Goal: Transaction & Acquisition: Obtain resource

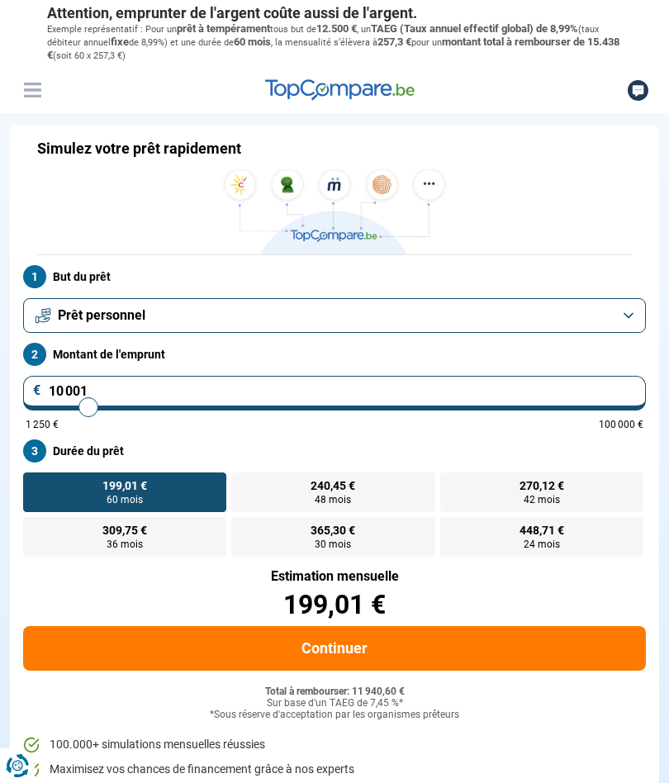
type input "10 250"
type input "10250"
type input "9 750"
type input "9750"
type input "9 500"
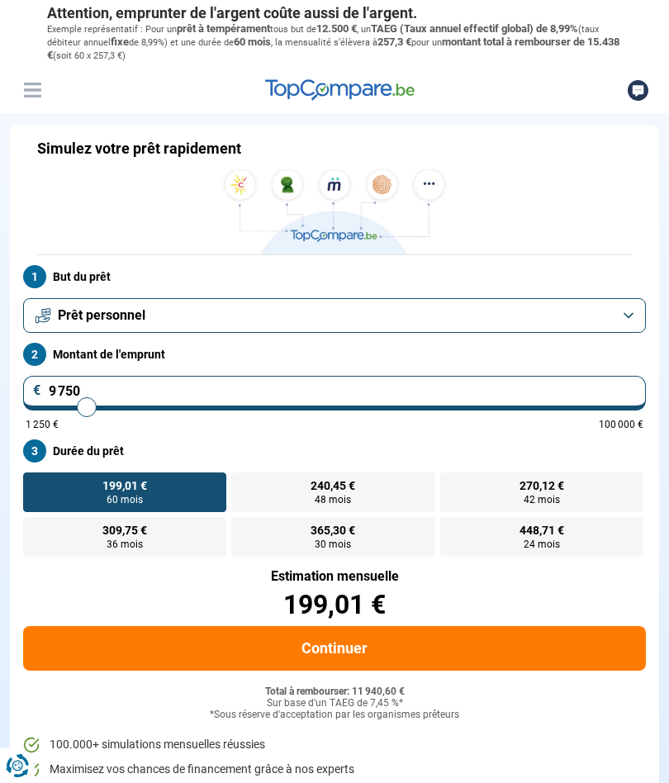
type input "9500"
type input "9 000"
type input "9000"
type input "8 750"
type input "8750"
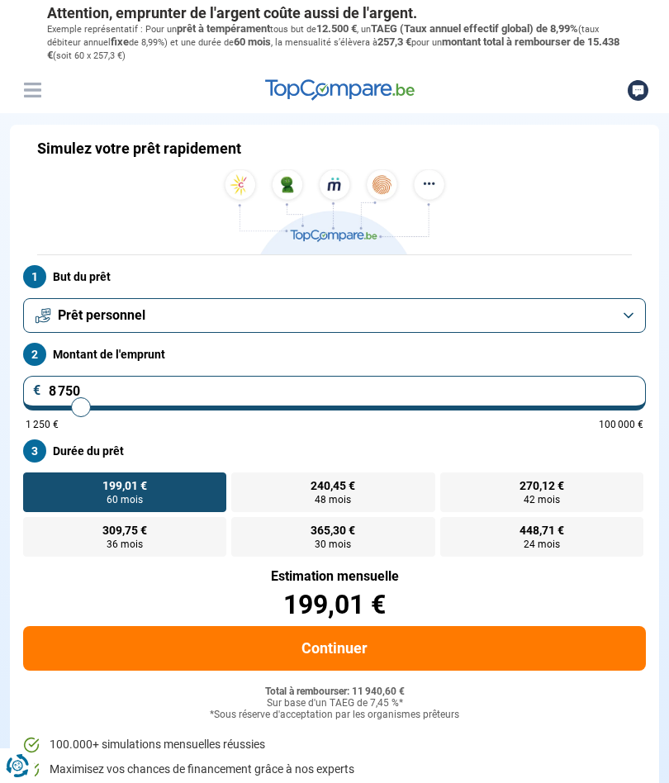
type input "8 500"
type input "8500"
type input "8 250"
type input "8250"
type input "7 750"
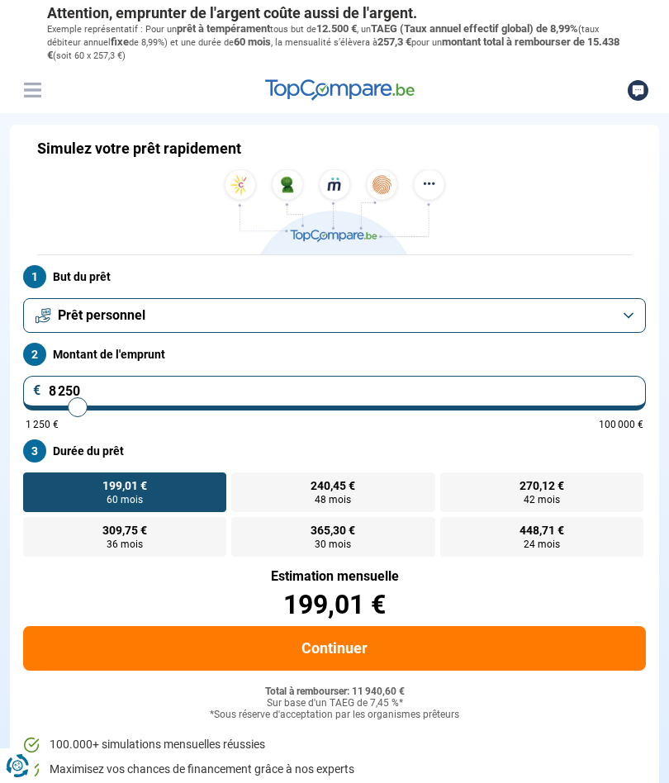
type input "7750"
type input "7 500"
type input "7500"
type input "7 250"
type input "7250"
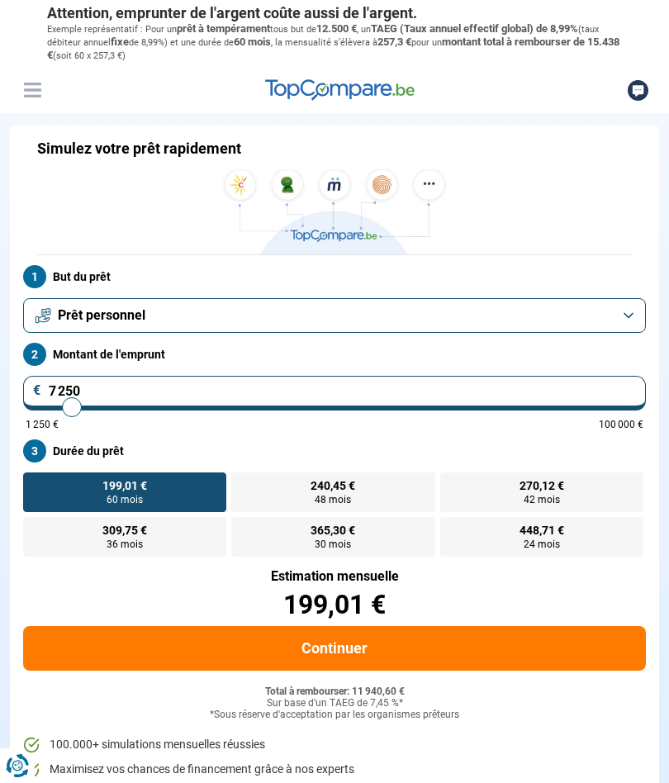
type input "7 000"
type input "7000"
type input "6 750"
type input "6750"
type input "6 500"
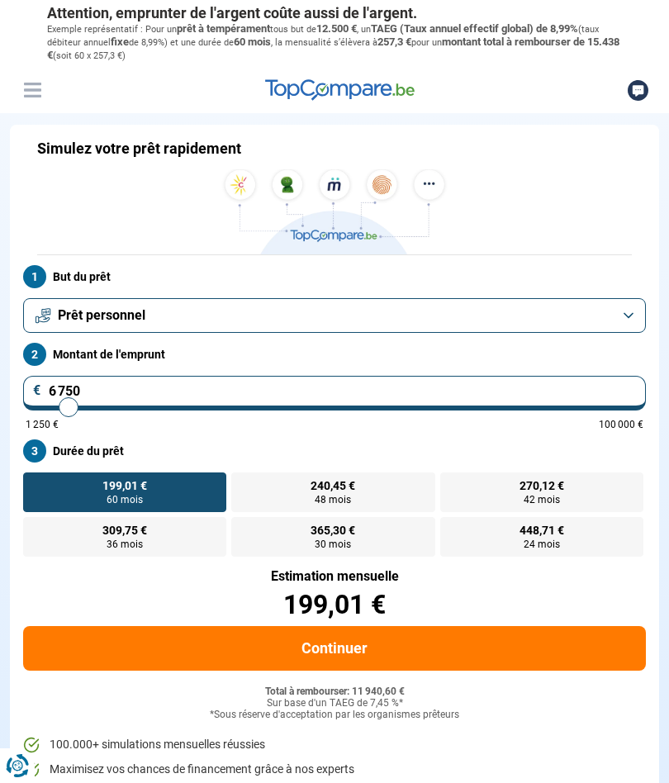
type input "6500"
type input "6 250"
type input "6250"
type input "6 000"
type input "6000"
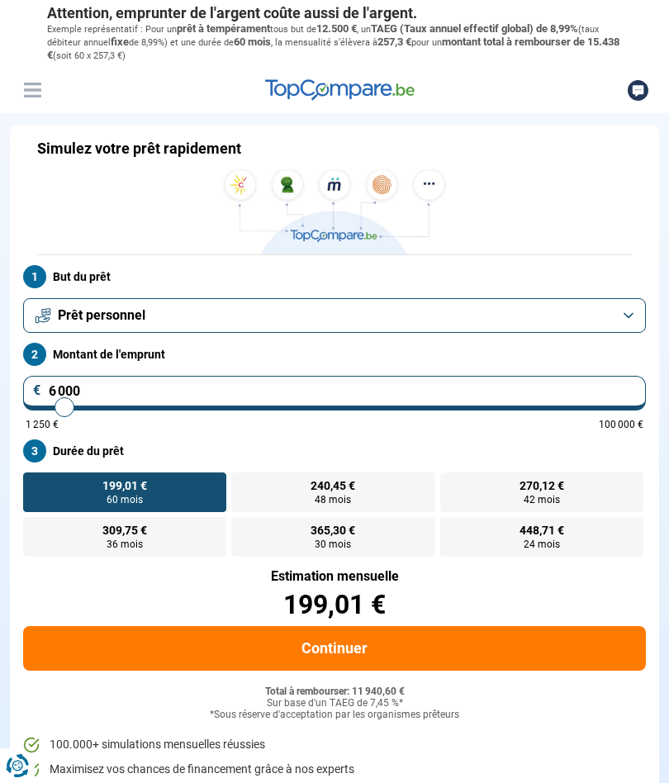
type input "5 750"
type input "5750"
type input "5 500"
type input "5500"
type input "5 250"
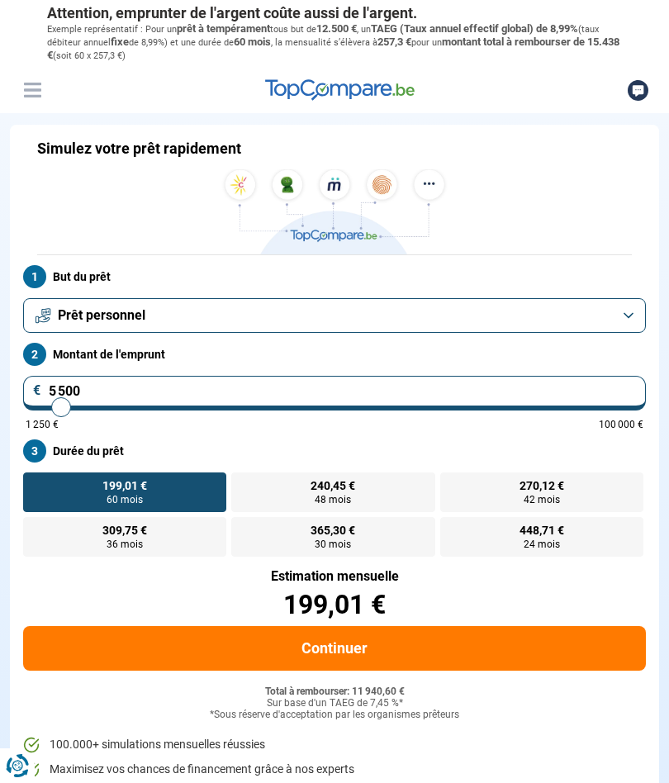
type input "5250"
type input "5 000"
type input "5000"
type input "4 750"
type input "4750"
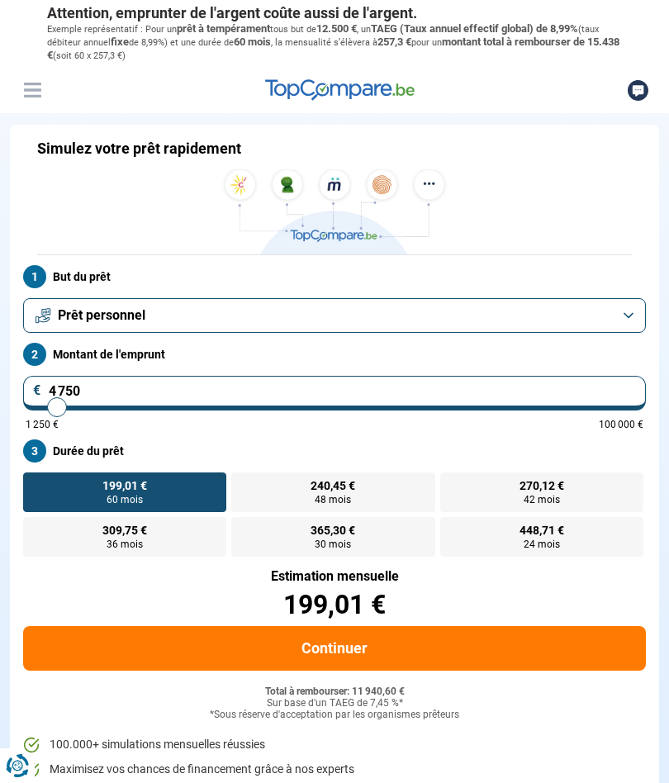
type input "4 500"
type input "4500"
type input "4 250"
type input "4250"
type input "4 000"
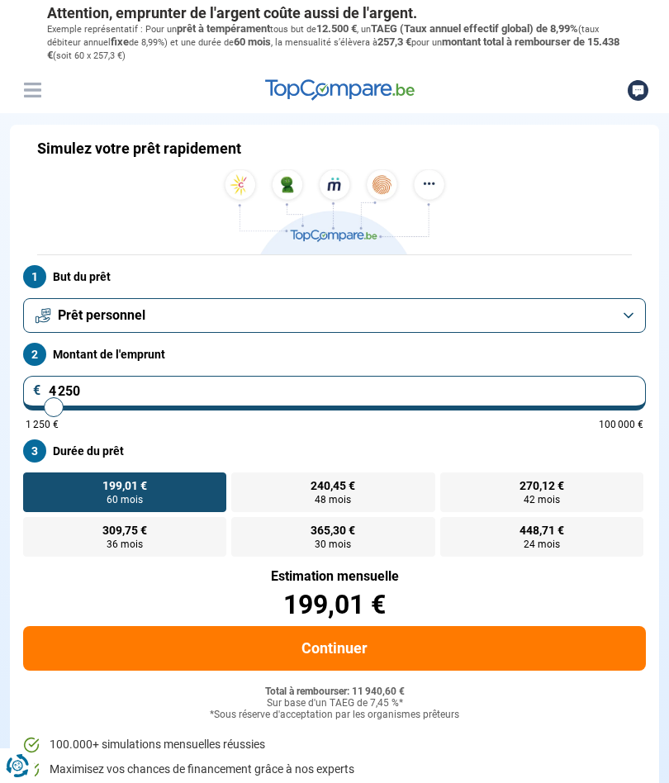
type input "4000"
type input "3 750"
type input "3750"
type input "3 500"
type input "3500"
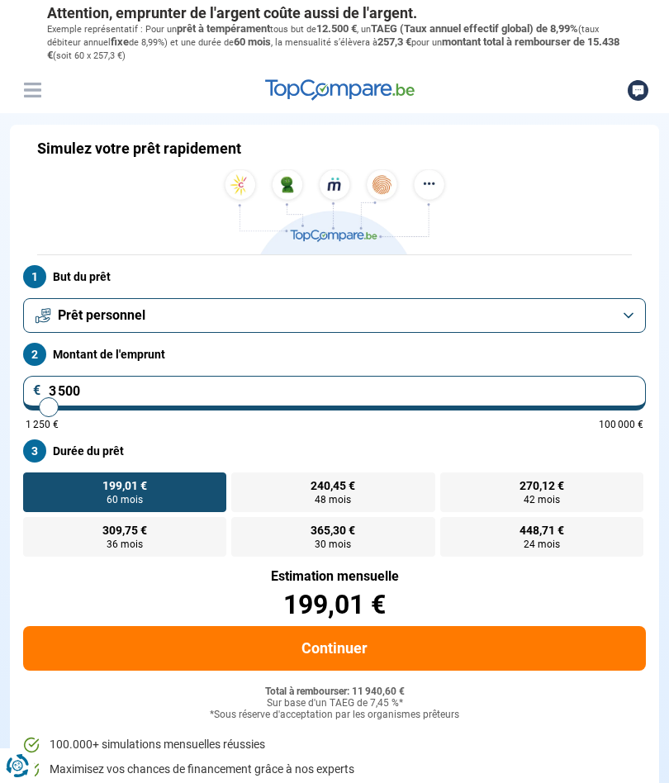
type input "3 250"
type input "3250"
type input "3 000"
type input "3000"
type input "2 750"
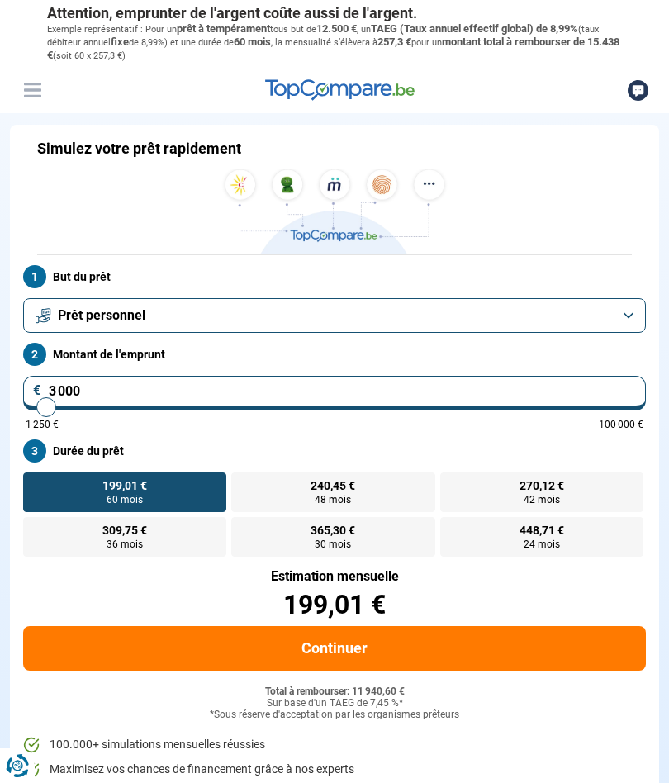
type input "2750"
type input "2 500"
type input "2500"
type input "2 750"
type input "2750"
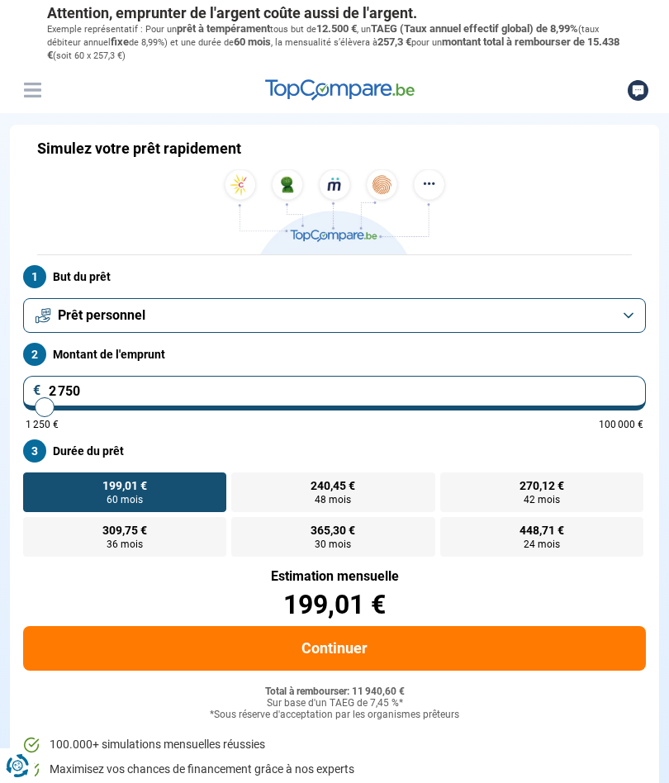
type input "3 000"
type input "3000"
type input "2 750"
type input "2750"
type input "2 500"
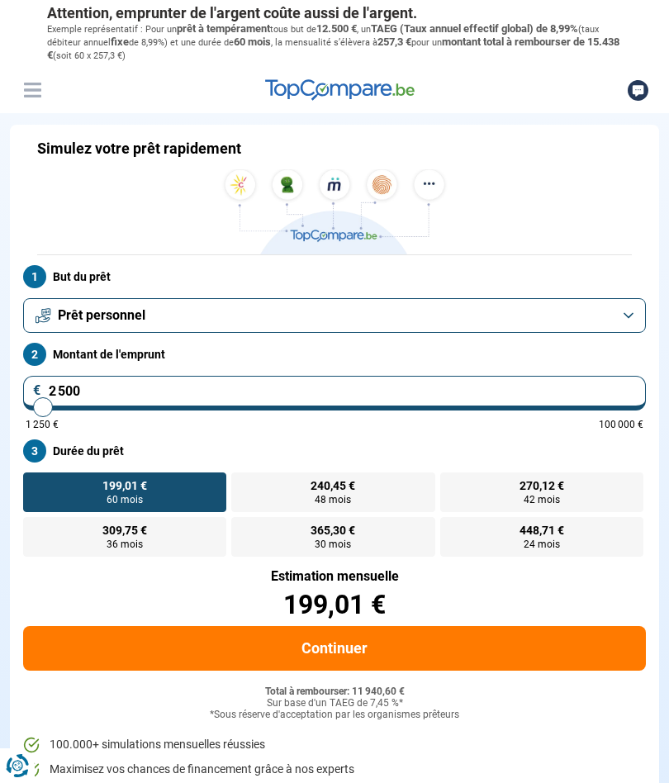
type input "2500"
radio input "true"
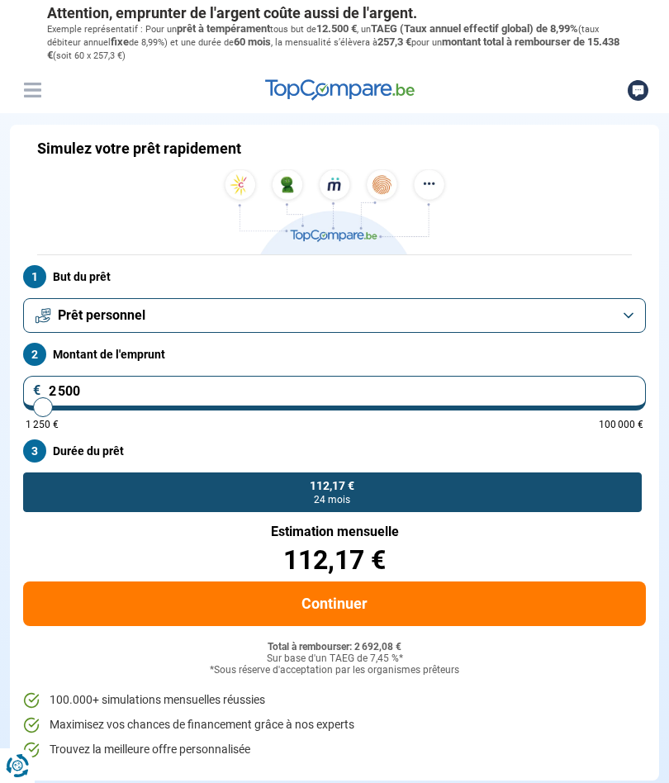
click at [626, 312] on button "Prêt personnel" at bounding box center [334, 315] width 623 height 35
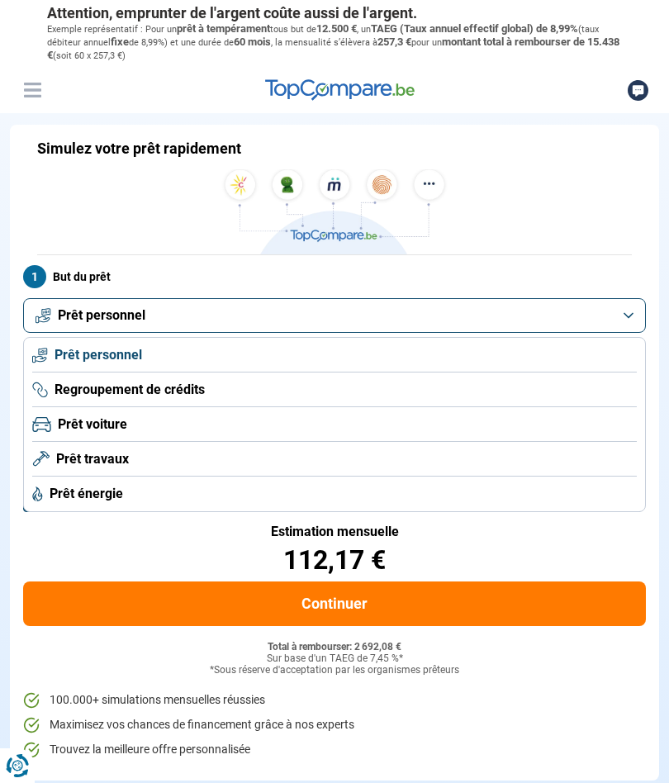
click at [632, 324] on button "Prêt personnel" at bounding box center [334, 315] width 623 height 35
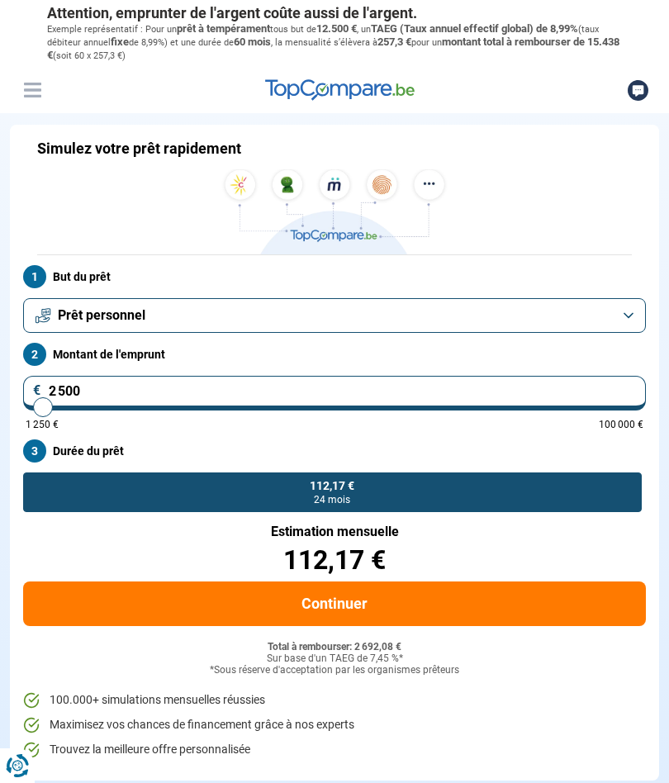
click at [367, 605] on button "Continuer" at bounding box center [334, 603] width 623 height 45
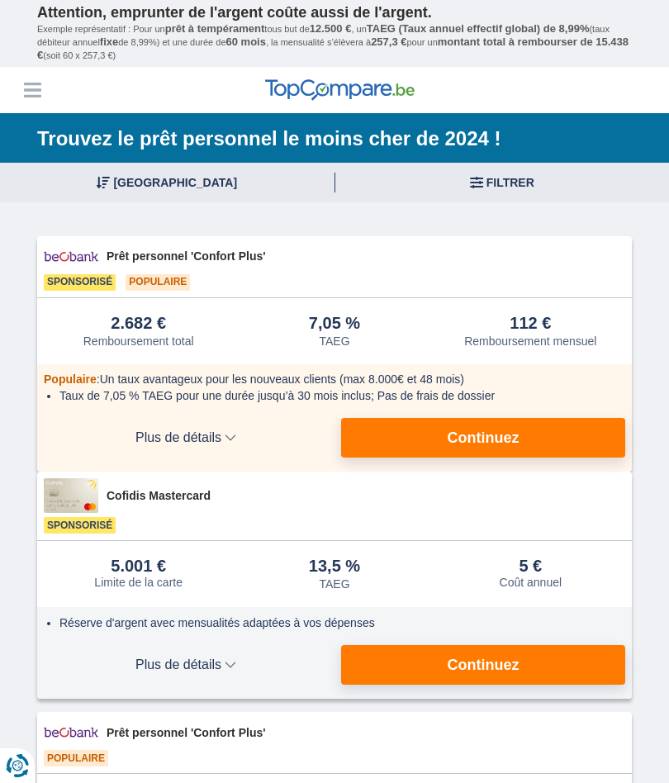
click at [233, 667] on span "Plus de détails" at bounding box center [186, 664] width 284 height 13
